Goal: Task Accomplishment & Management: Manage account settings

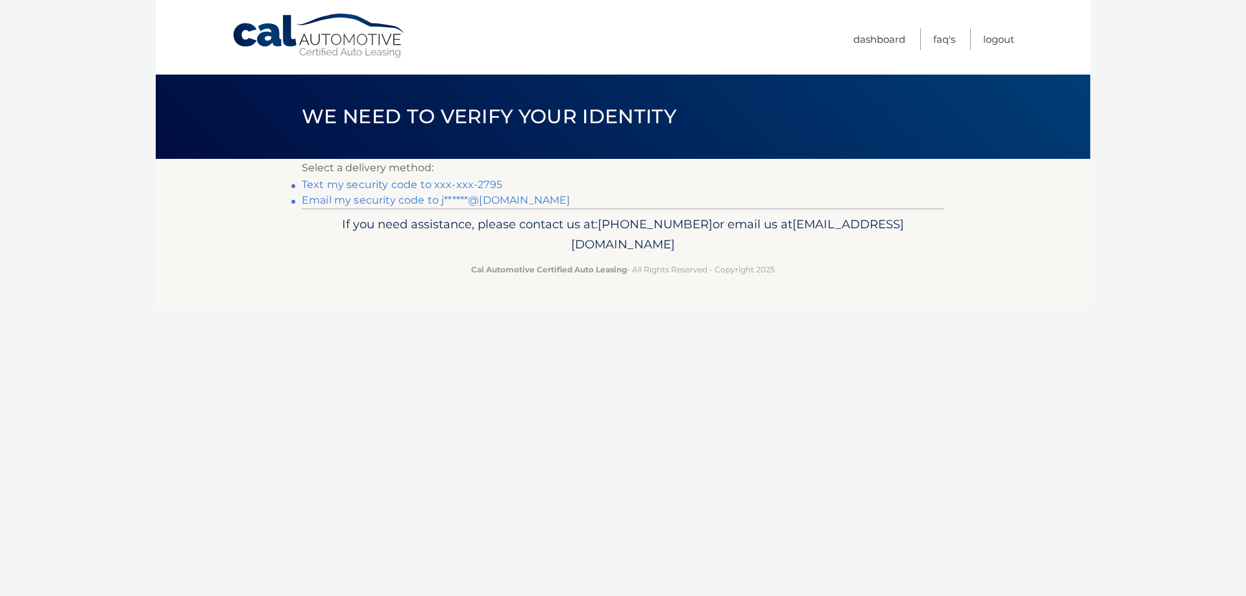
click at [398, 185] on link "Text my security code to xxx-xxx-2795" at bounding box center [402, 184] width 200 height 12
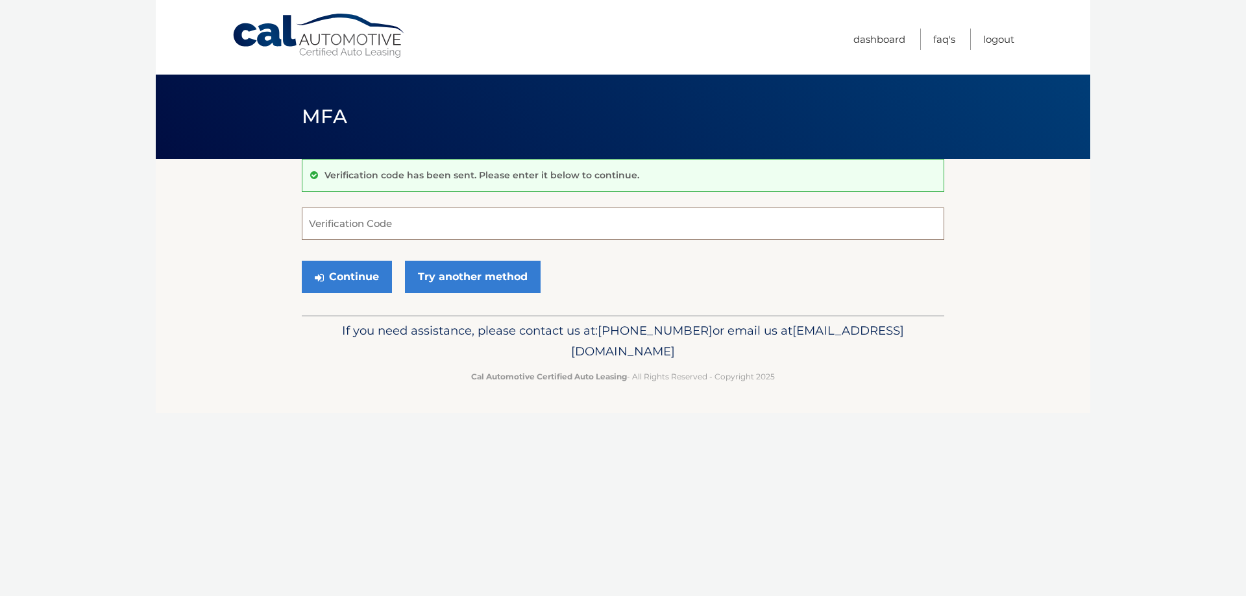
click at [384, 224] on input "Verification Code" at bounding box center [623, 224] width 642 height 32
type input "291245"
click at [337, 274] on button "Continue" at bounding box center [347, 277] width 90 height 32
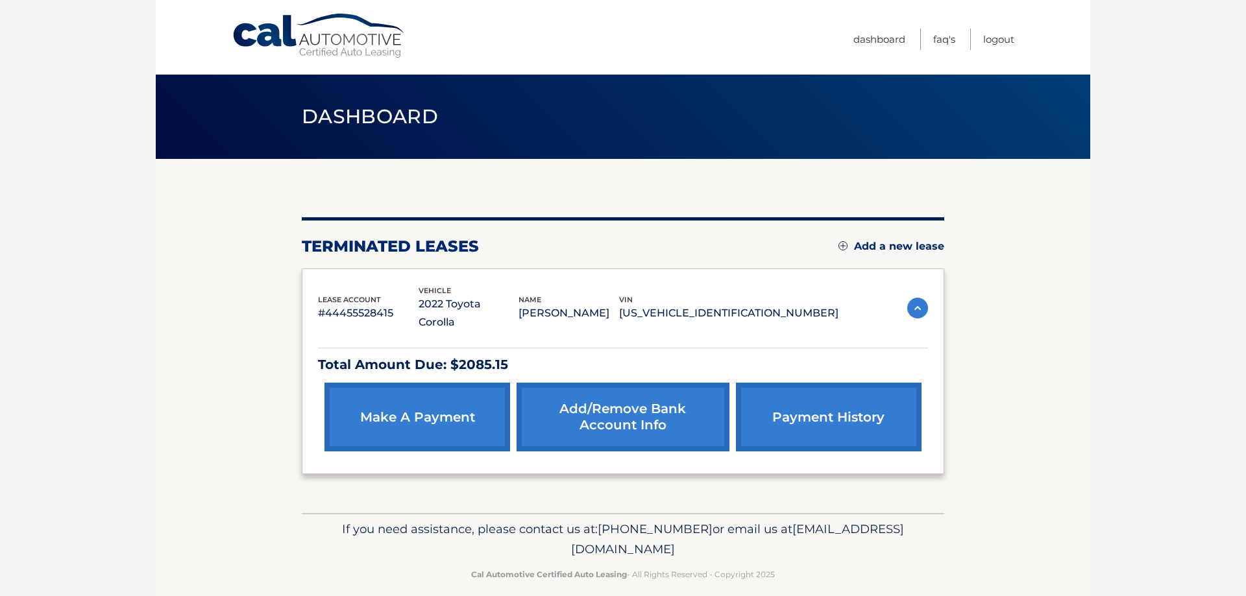
click at [396, 396] on link "make a payment" at bounding box center [417, 417] width 186 height 69
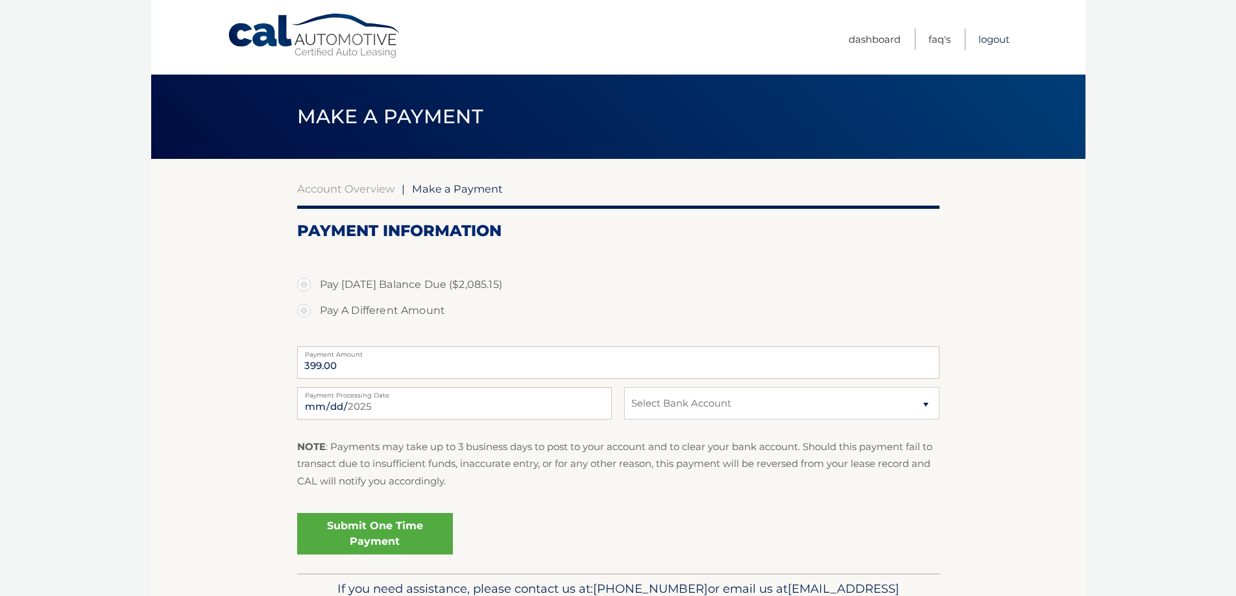
click at [993, 40] on link "Logout" at bounding box center [993, 39] width 31 height 21
